Goal: Find specific page/section: Locate a particular part of the current website

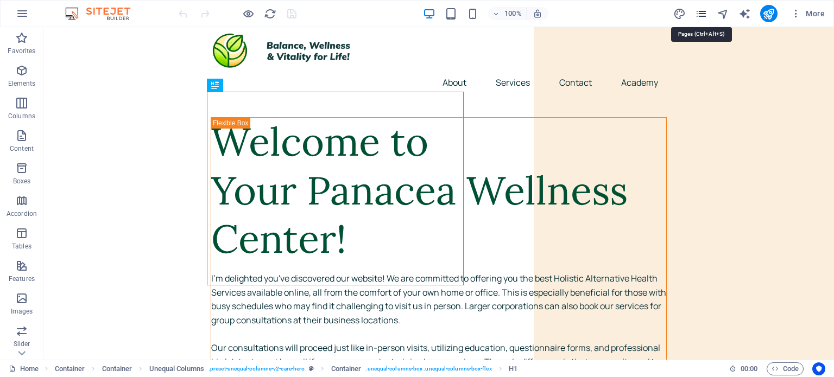
click at [701, 16] on icon "pages" at bounding box center [701, 14] width 12 height 12
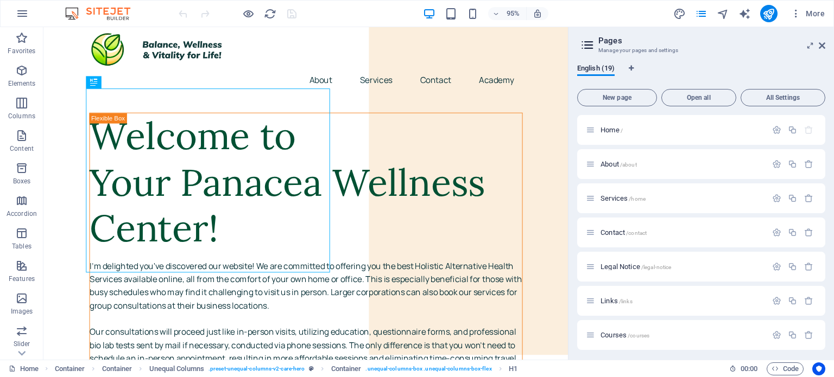
click at [825, 321] on div "English (19) New page Open all All Settings Home / About /about Services /home …" at bounding box center [701, 207] width 266 height 305
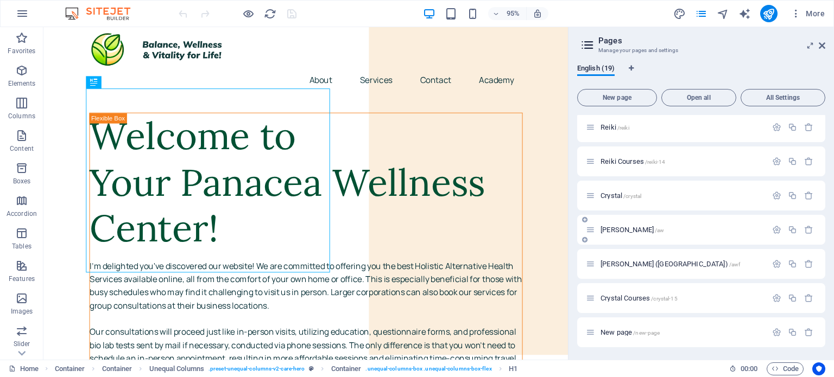
click at [627, 232] on span "[PERSON_NAME] /aw" at bounding box center [633, 230] width 64 height 8
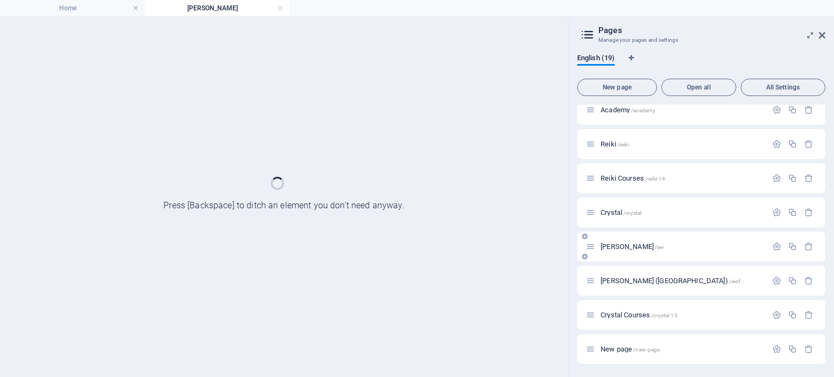
click at [627, 232] on div "[PERSON_NAME] /aw" at bounding box center [701, 247] width 248 height 30
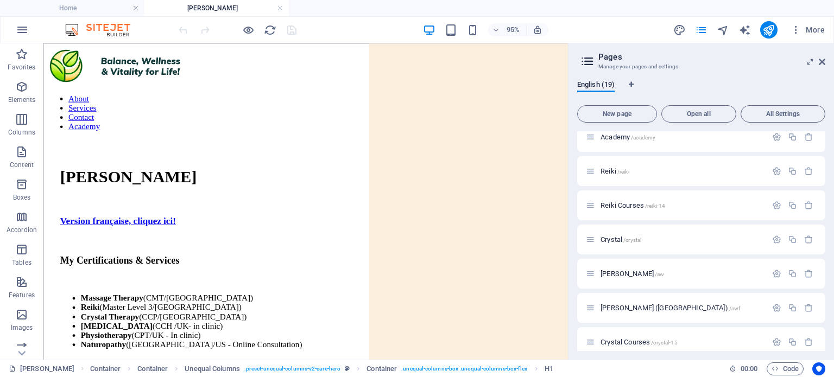
scroll to position [291, 0]
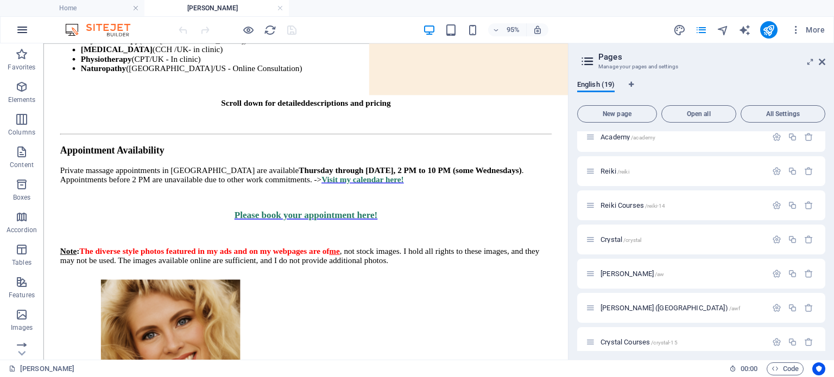
click at [22, 34] on icon "button" at bounding box center [22, 29] width 13 height 13
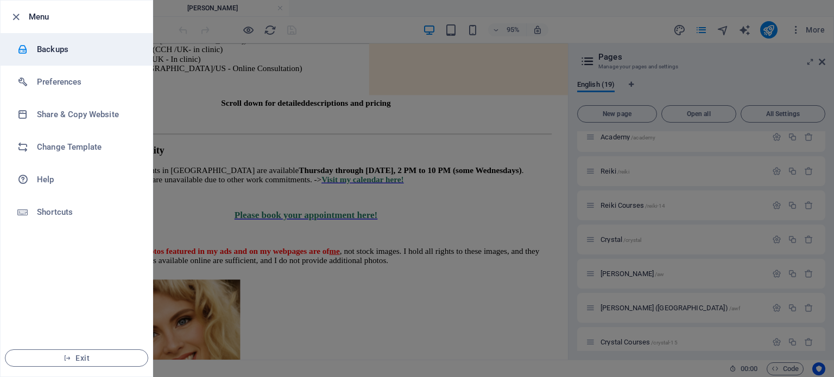
click at [33, 48] on div at bounding box center [27, 49] width 20 height 11
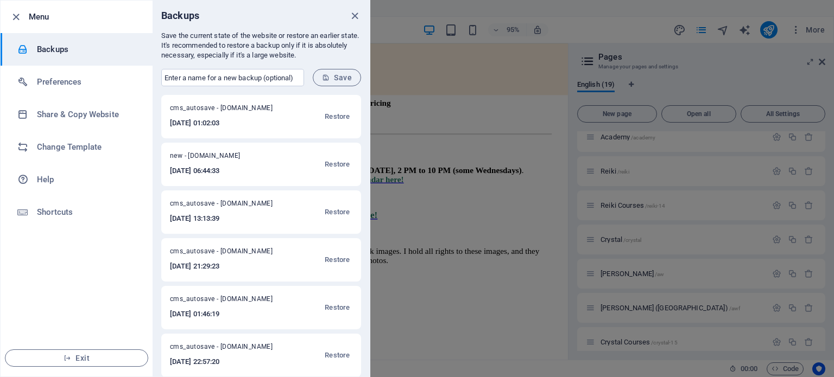
click at [528, 276] on div at bounding box center [417, 188] width 834 height 377
